Goal: Navigation & Orientation: Find specific page/section

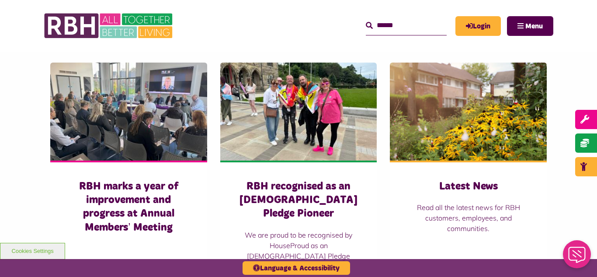
scroll to position [595, 0]
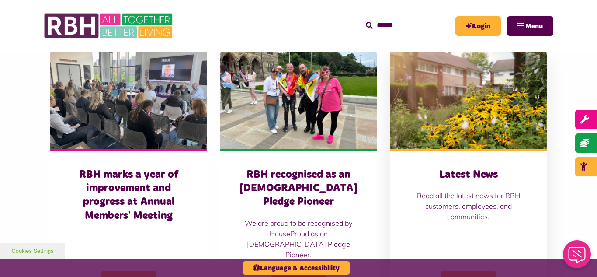
click at [475, 113] on img at bounding box center [468, 100] width 157 height 98
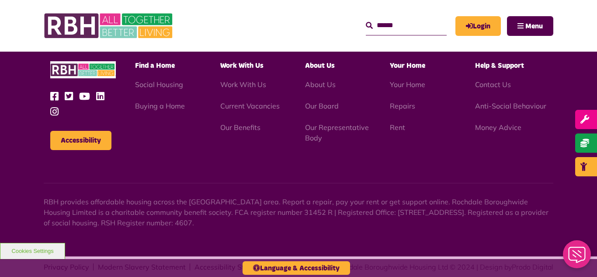
scroll to position [1244, 0]
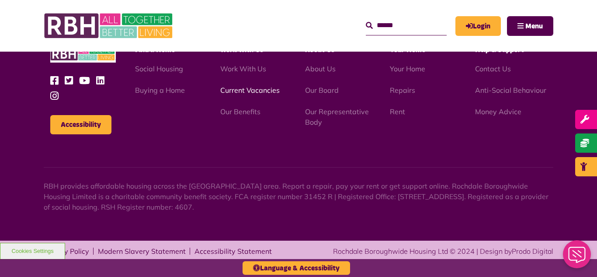
click at [230, 94] on link "Current Vacancies" at bounding box center [249, 90] width 59 height 9
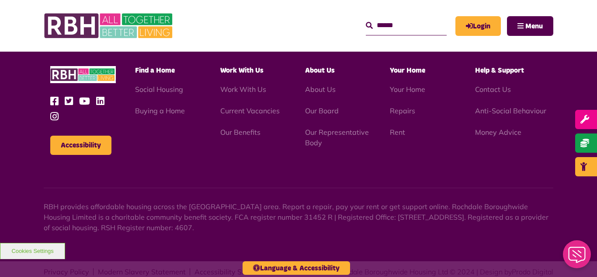
scroll to position [1027, 0]
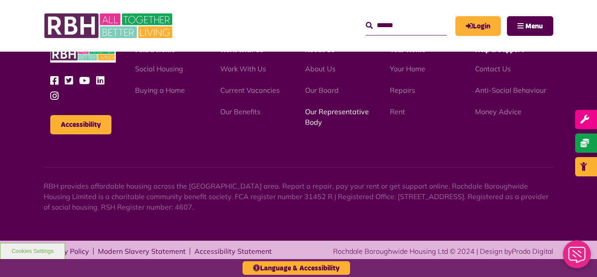
click at [333, 110] on link "Our Representative Body" at bounding box center [337, 116] width 64 height 19
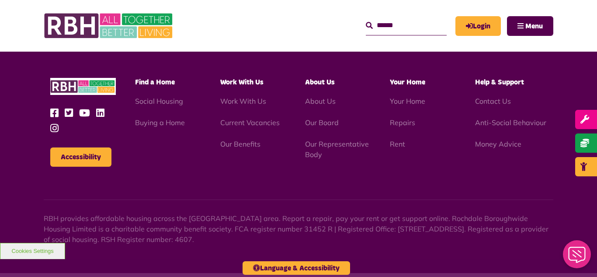
scroll to position [2538, 0]
